Goal: Task Accomplishment & Management: Use online tool/utility

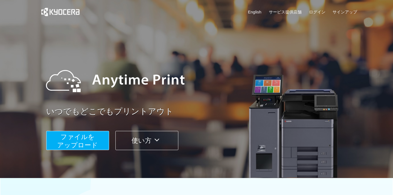
scroll to position [20, 0]
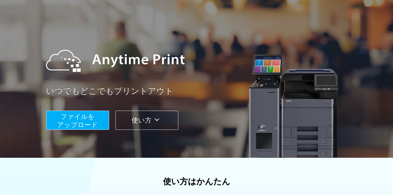
click at [109, 112] on button "ファイルを ​​アップロード" at bounding box center [77, 120] width 63 height 19
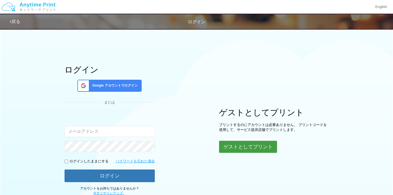
click at [239, 148] on button "ゲストとしてプリント" at bounding box center [248, 147] width 58 height 12
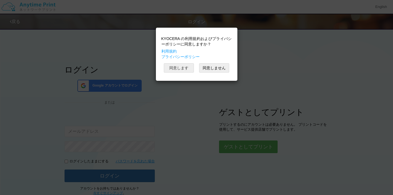
click at [186, 65] on button "同意します" at bounding box center [179, 67] width 30 height 9
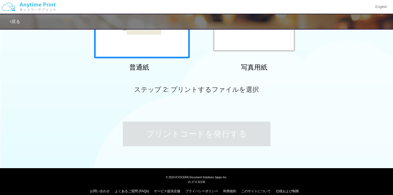
scroll to position [110, 0]
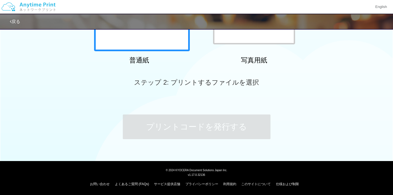
click at [154, 44] on div at bounding box center [142, 3] width 96 height 96
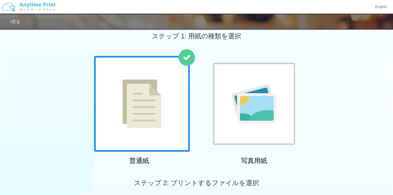
scroll to position [134, 0]
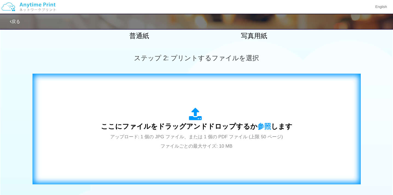
click at [191, 117] on icon at bounding box center [196, 115] width 15 height 14
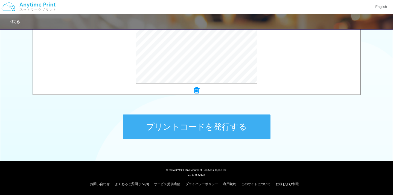
click at [225, 124] on button "プリントコードを発行する" at bounding box center [197, 126] width 148 height 25
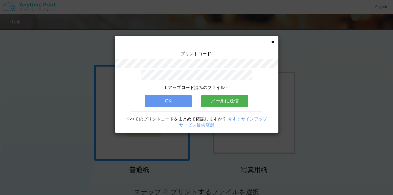
click at [274, 45] on div "プリントコード: 1 アップロード済みのファイル OK メールに送信 すべてのプリントコードをまとめて確認しますか？ 今すぐサインアップ サービス提供店舗" at bounding box center [197, 84] width 164 height 97
click at [274, 44] on div "プリントコード: 1 アップロード済みのファイル OK メールに送信 すべてのプリントコードをまとめて確認しますか？ 今すぐサインアップ サービス提供店舗" at bounding box center [197, 84] width 164 height 97
click at [273, 42] on icon at bounding box center [272, 42] width 3 height 4
